Goal: Task Accomplishment & Management: Manage account settings

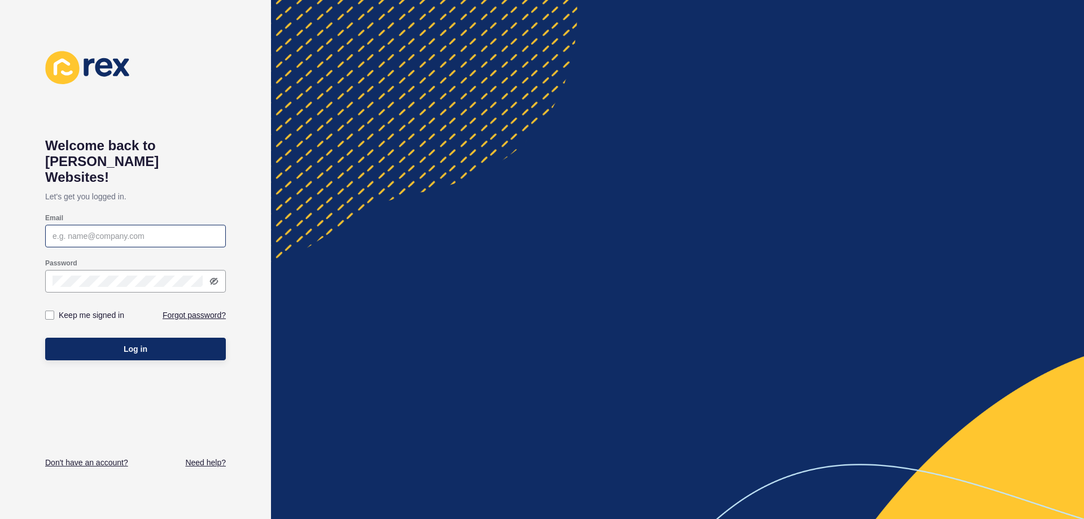
click at [115, 226] on div at bounding box center [135, 236] width 181 height 23
paste input "[EMAIL_ADDRESS][DOMAIN_NAME]"
type input "[EMAIL_ADDRESS][DOMAIN_NAME]"
click at [75, 338] on button "Log in" at bounding box center [135, 349] width 181 height 23
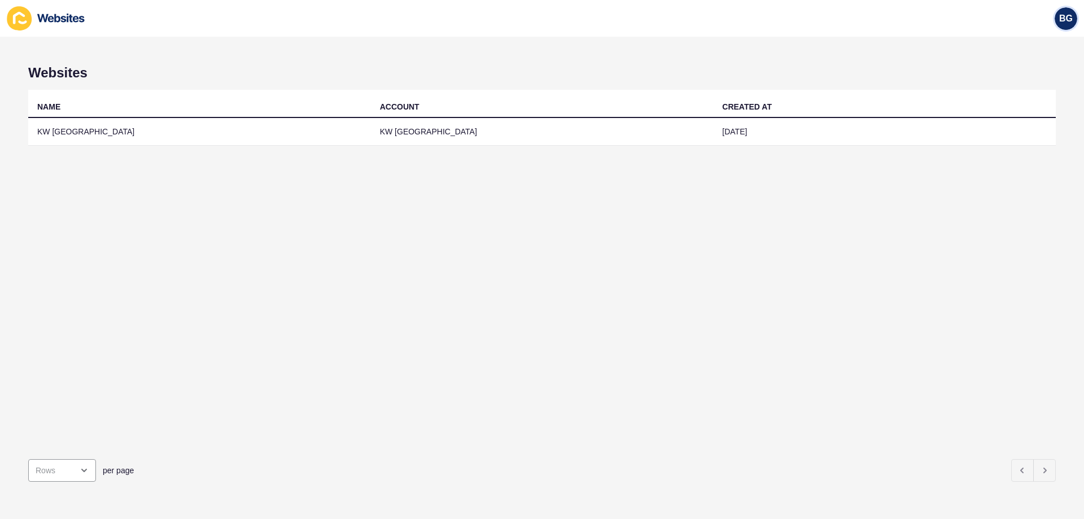
click at [1071, 18] on span "BG" at bounding box center [1066, 18] width 14 height 11
click at [1031, 94] on link "Logout" at bounding box center [1039, 94] width 83 height 25
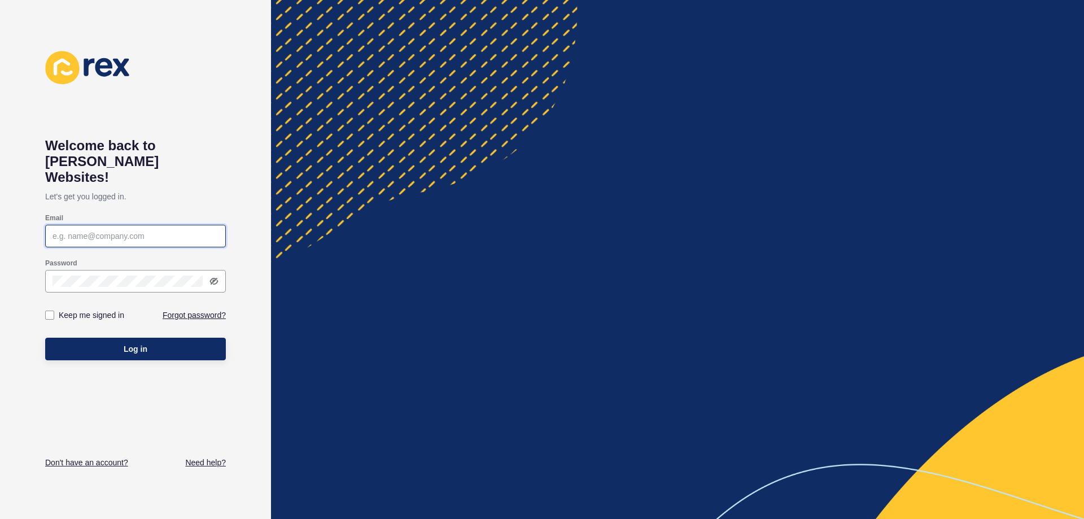
click at [172, 230] on input "Email" at bounding box center [136, 235] width 166 height 11
paste input "[EMAIL_ADDRESS][DOMAIN_NAME]"
type input "[EMAIL_ADDRESS][DOMAIN_NAME]"
click at [55, 339] on button "Log in" at bounding box center [135, 349] width 181 height 23
